Goal: Information Seeking & Learning: Learn about a topic

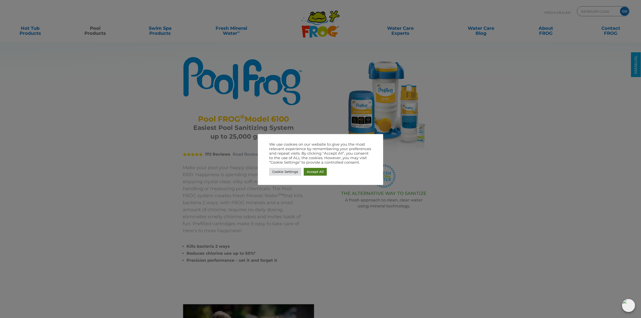
click at [319, 174] on link "Accept All" at bounding box center [315, 172] width 23 height 8
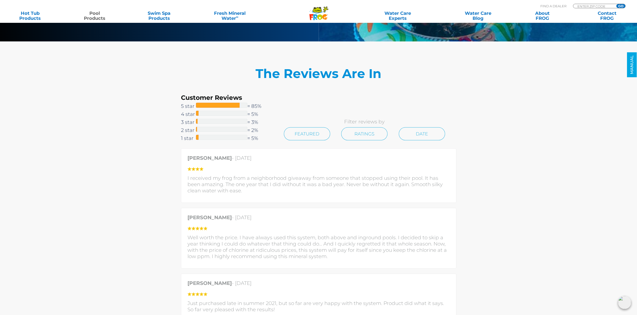
scroll to position [1052, 0]
